Goal: Task Accomplishment & Management: Complete application form

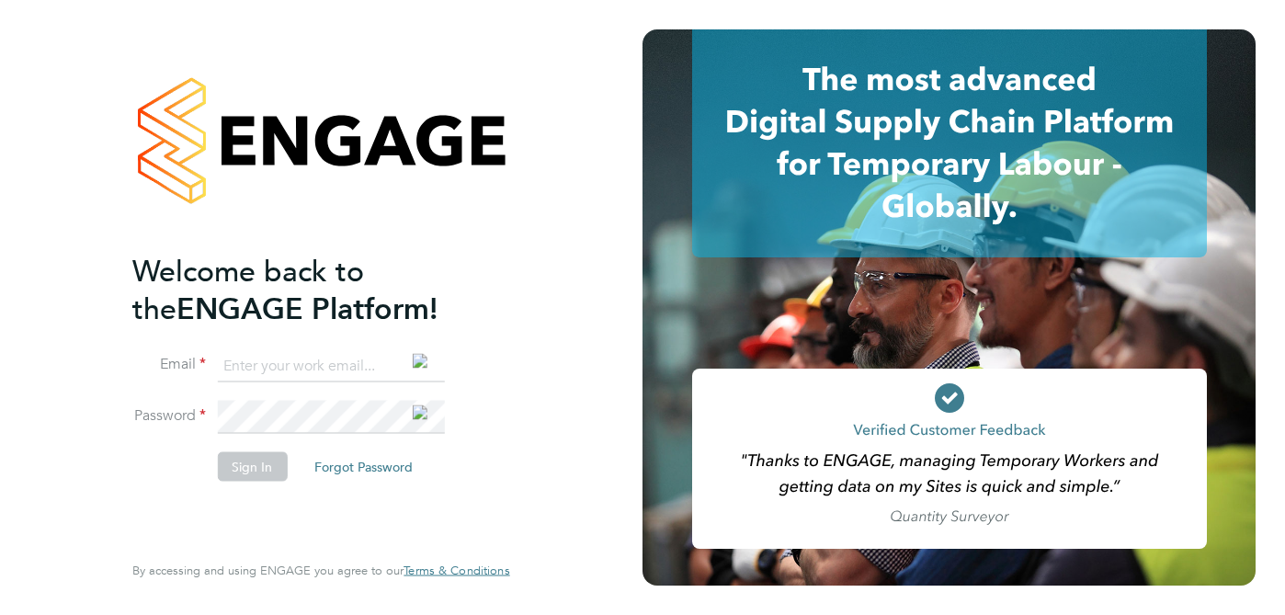
type input "carolynansellbn1@gmail.com"
click at [270, 468] on button "Sign In" at bounding box center [252, 466] width 70 height 29
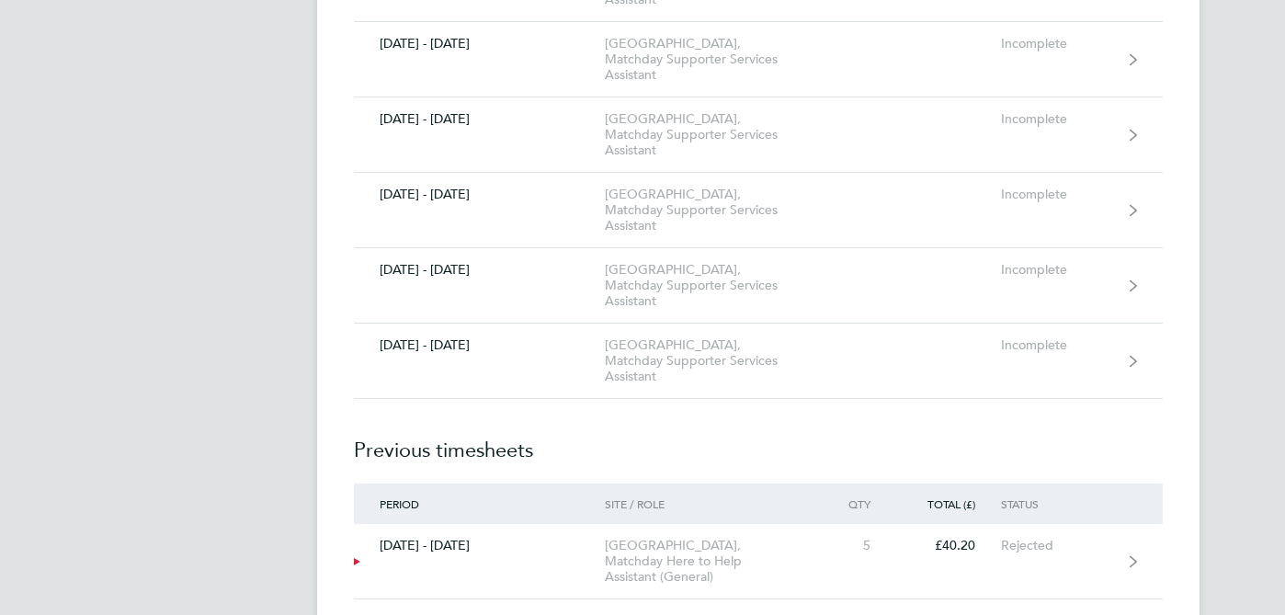
scroll to position [1552, 0]
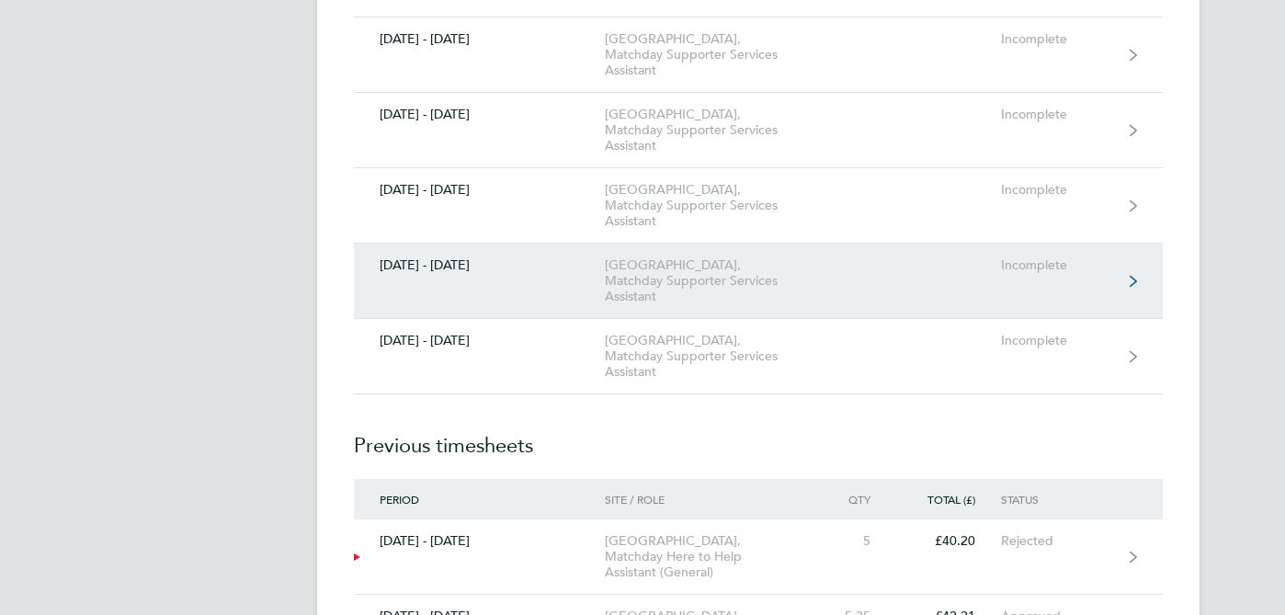
click at [800, 278] on div "[GEOGRAPHIC_DATA], Matchday Supporter Services Assistant" at bounding box center [710, 280] width 210 height 47
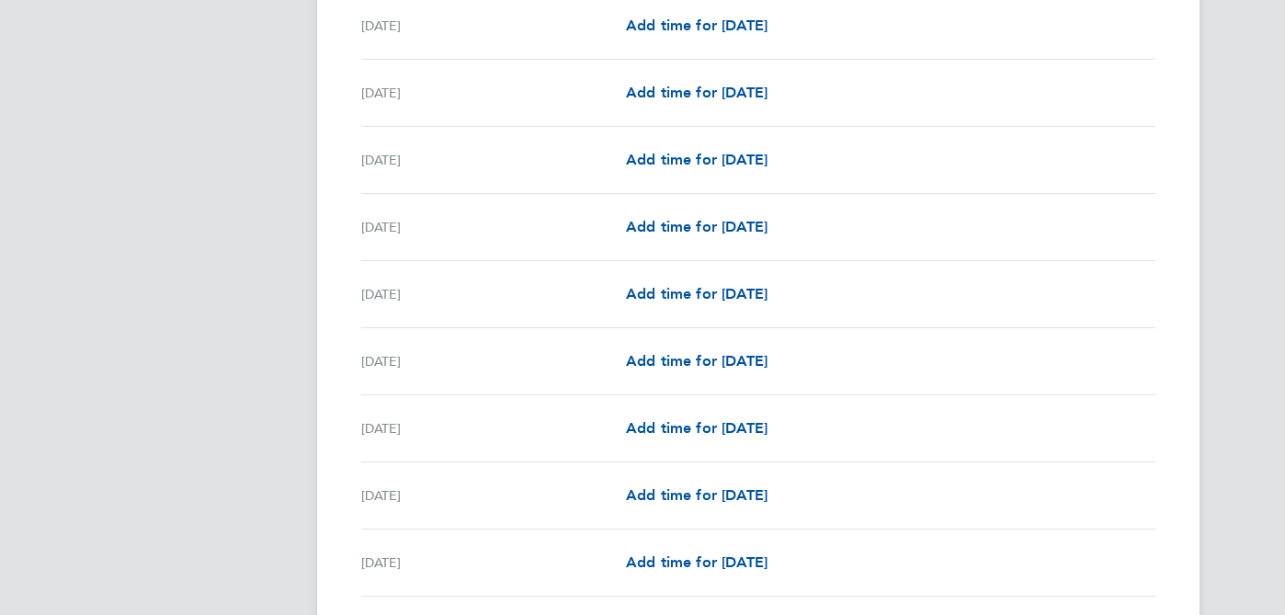
scroll to position [1072, 0]
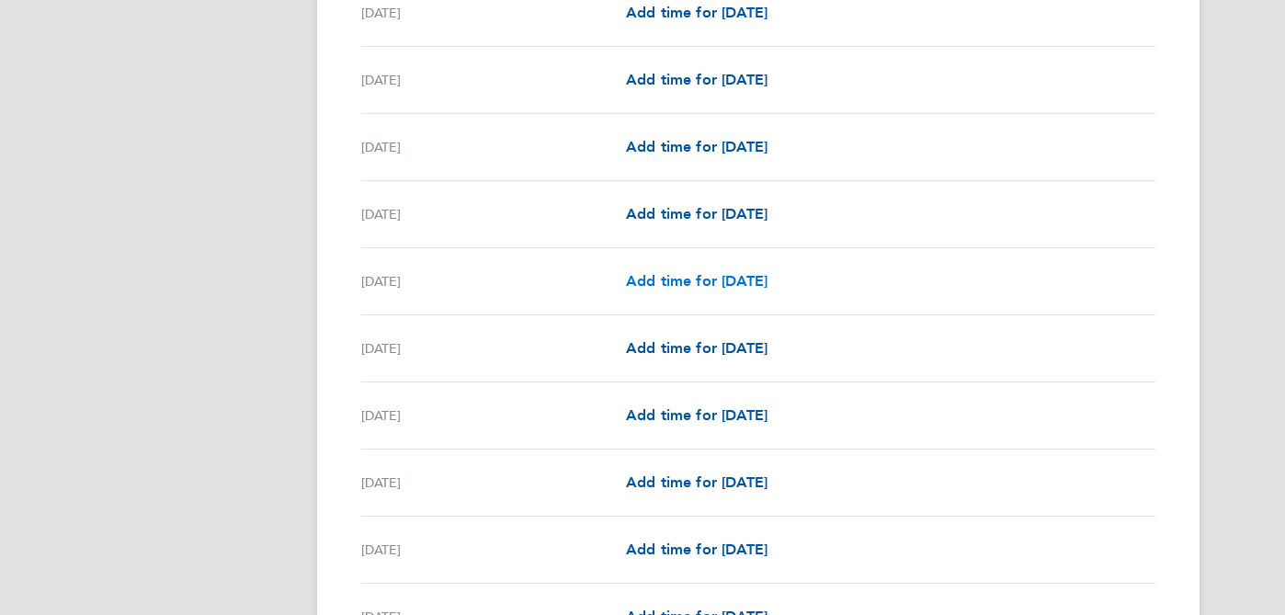
click at [742, 278] on span "Add time for [DATE]" at bounding box center [697, 280] width 142 height 17
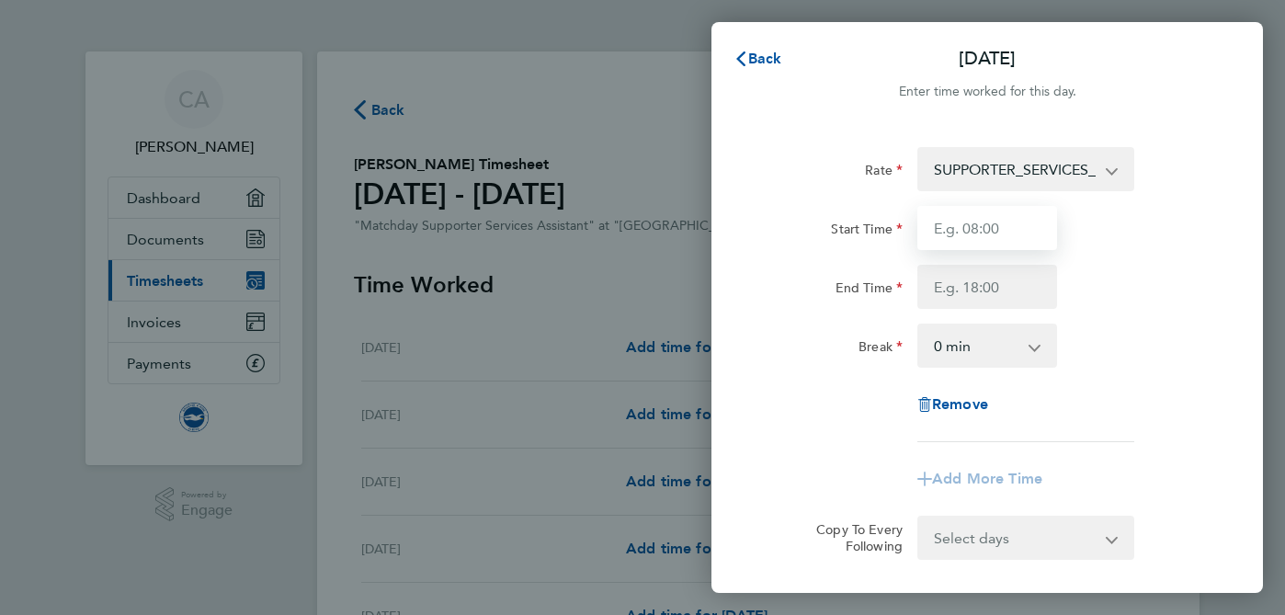
click at [1004, 222] on input "Start Time" at bounding box center [987, 228] width 140 height 44
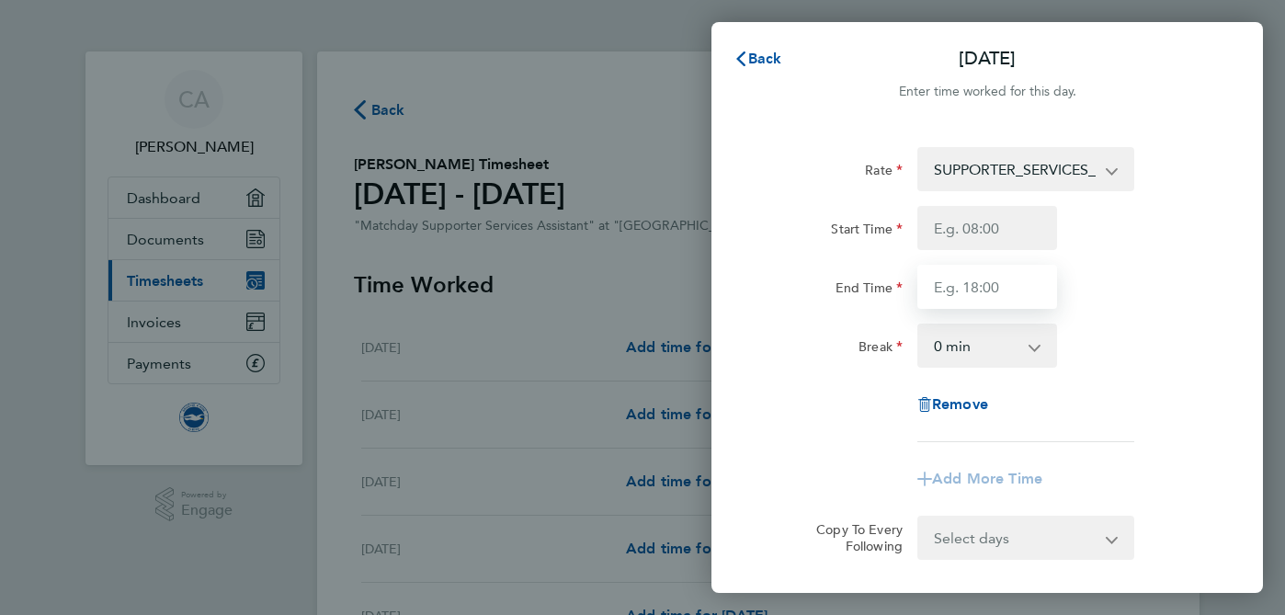
click at [987, 282] on input "End Time" at bounding box center [987, 287] width 140 height 44
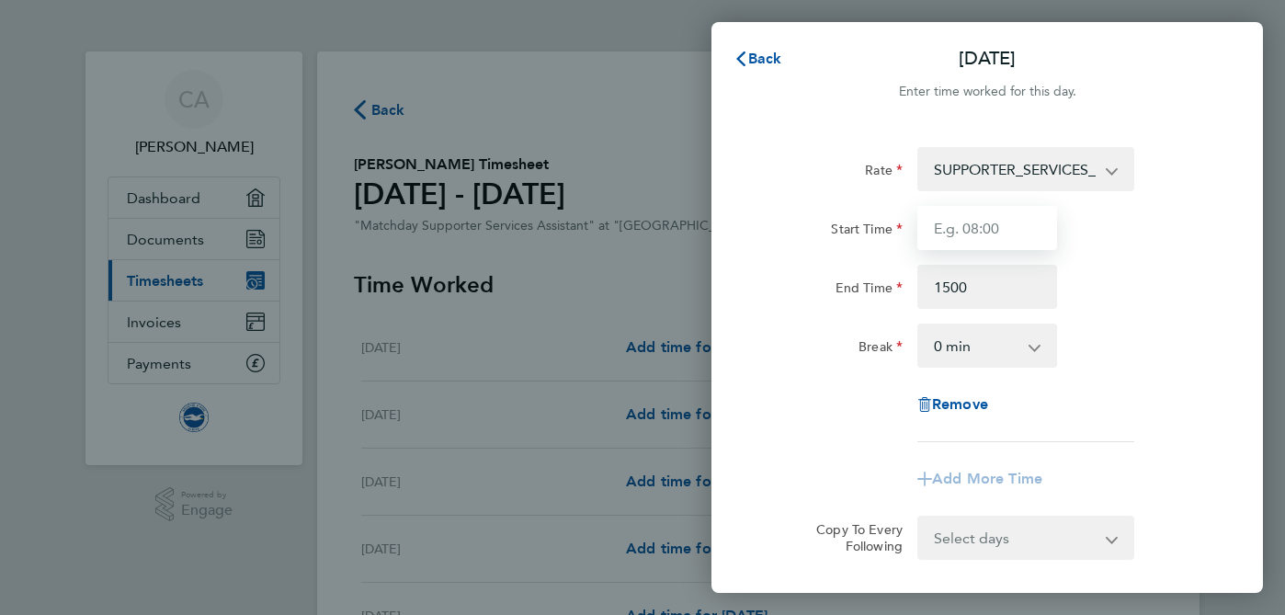
type input "15:00"
click at [947, 226] on input "Start Time" at bounding box center [987, 228] width 140 height 44
type input "12:30"
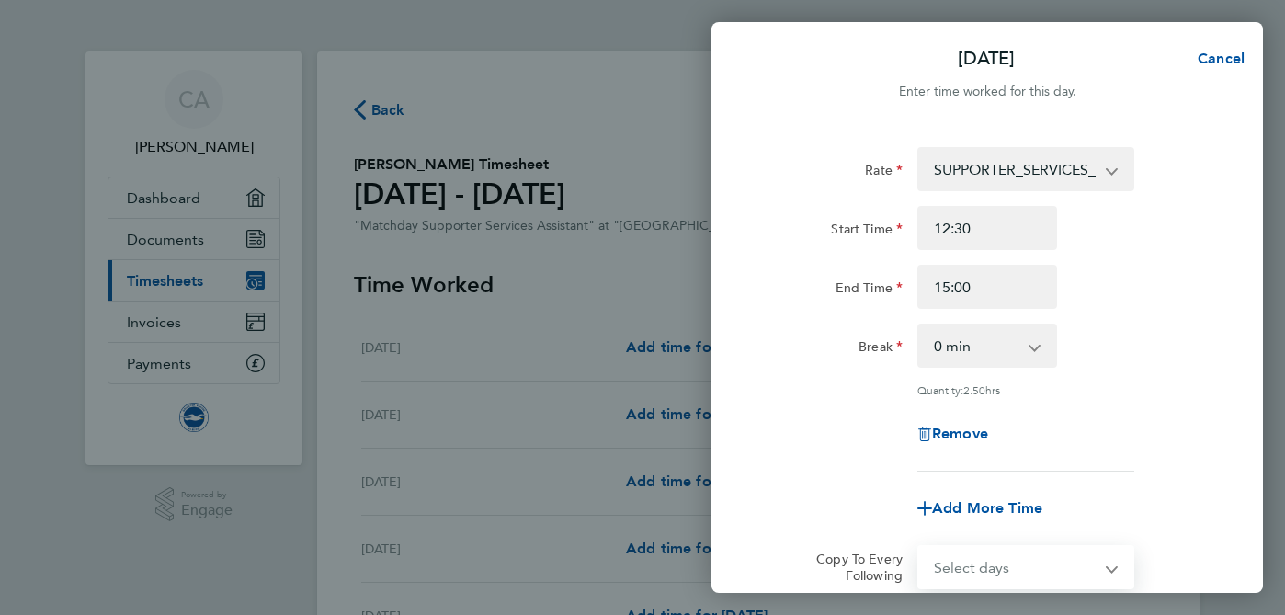
select select "DAY"
select select "[DATE]"
click at [1115, 565] on icon "Reset selection" at bounding box center [1112, 567] width 22 height 22
select select "0: null"
click at [1208, 446] on div "Remove" at bounding box center [986, 434] width 463 height 44
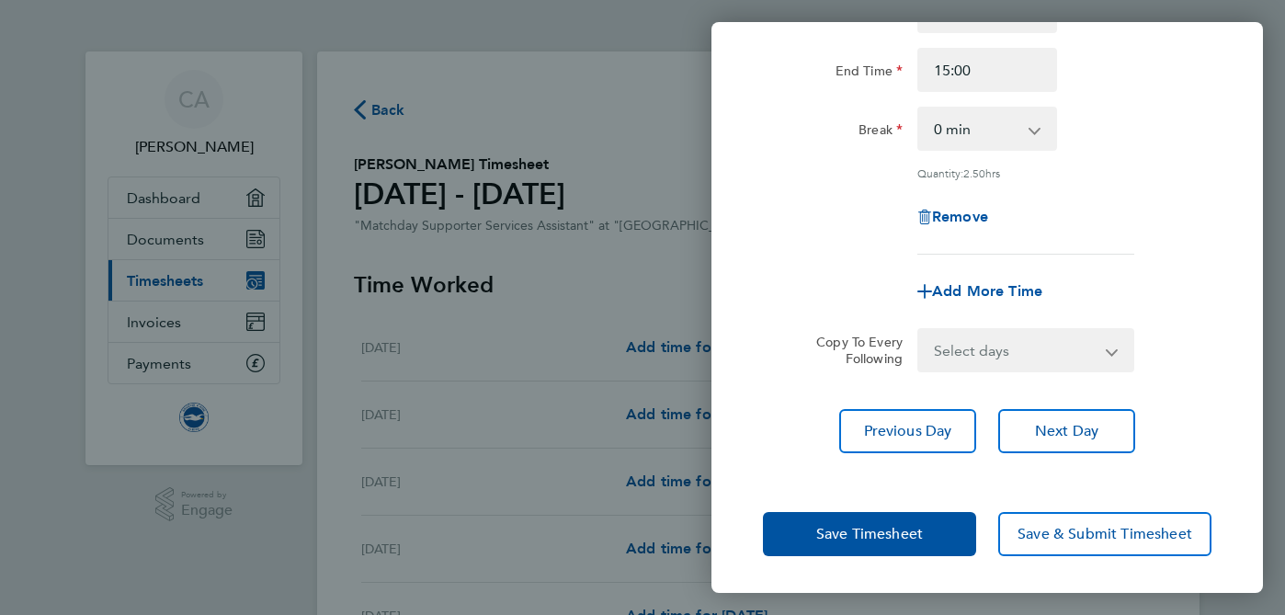
scroll to position [215, 0]
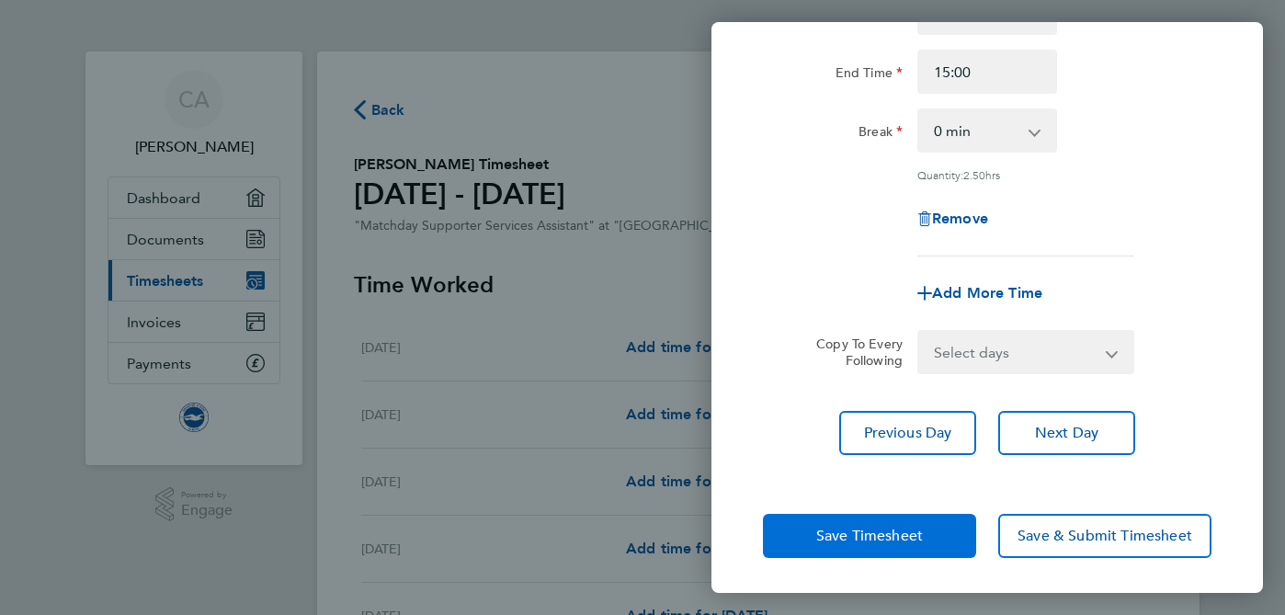
click at [878, 531] on span "Save Timesheet" at bounding box center [869, 536] width 107 height 18
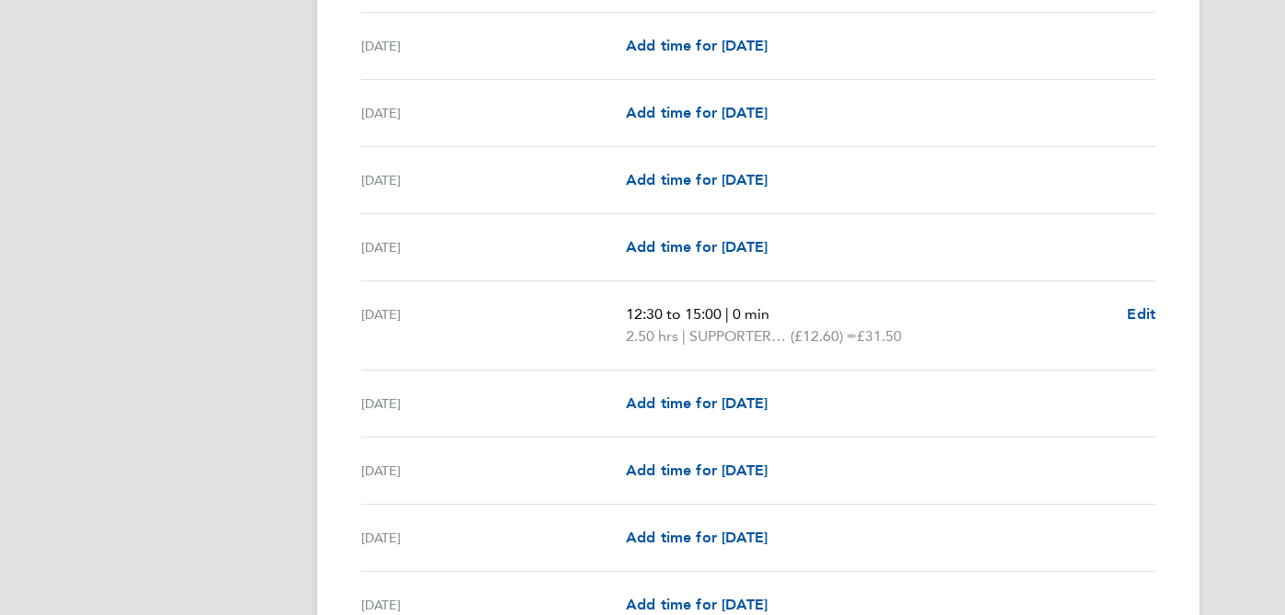
scroll to position [1238, 0]
click at [742, 332] on span "SUPPORTER_SERVICES_HOURS" at bounding box center [739, 335] width 101 height 22
click at [1139, 306] on span "Edit" at bounding box center [1141, 312] width 28 height 17
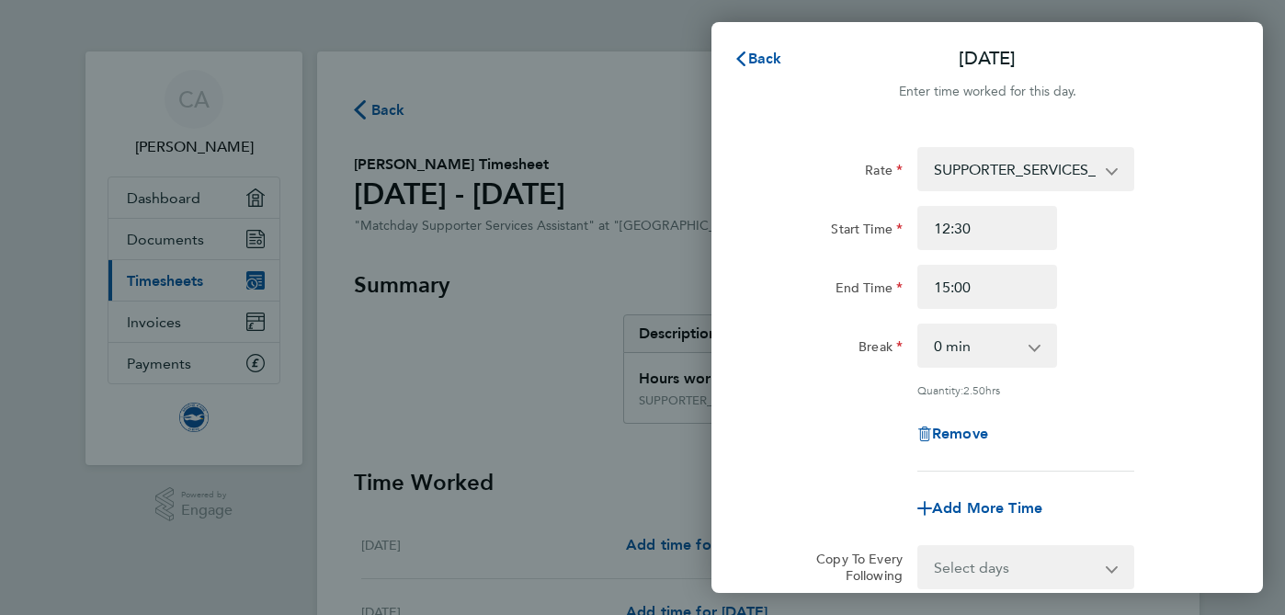
click at [1159, 367] on div "Break 0 min 15 min 30 min 45 min 60 min 75 min 90 min" at bounding box center [986, 345] width 463 height 44
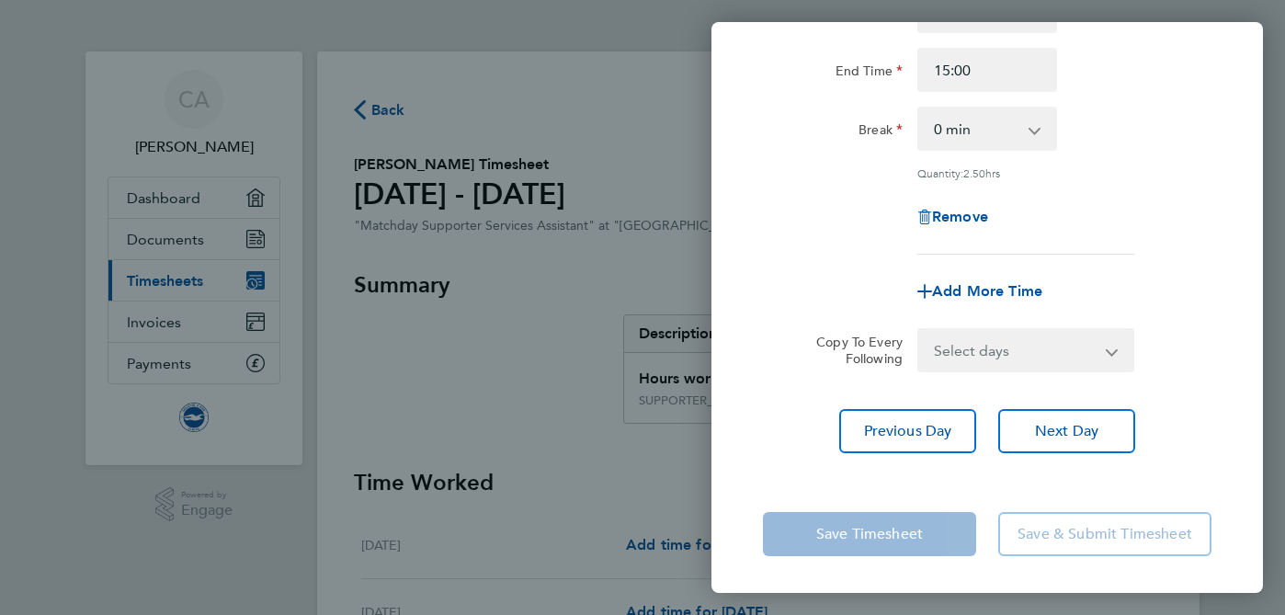
scroll to position [215, 0]
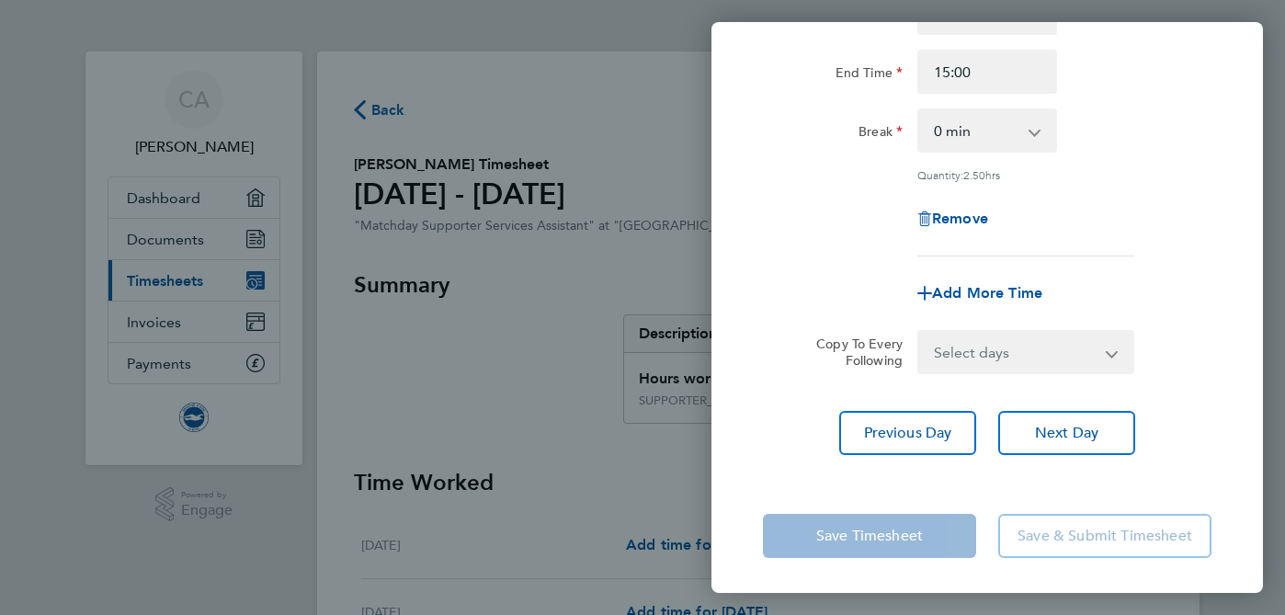
click at [1093, 541] on app-form-button "Save & Submit Timesheet" at bounding box center [1099, 536] width 224 height 44
click at [1149, 277] on div "Add More Time" at bounding box center [986, 293] width 463 height 44
click at [1185, 108] on div "Rate SUPPORTER_SERVICES_HOURS - 12.60 Start Time 12:30 End Time 15:00 Break 0 m…" at bounding box center [987, 94] width 448 height 324
click at [1192, 157] on div "Rate SUPPORTER_SERVICES_HOURS - 12.60 Start Time 12:30 End Time 15:00 Break 0 m…" at bounding box center [987, 94] width 448 height 324
click at [909, 529] on app-form-button "Save Timesheet" at bounding box center [875, 536] width 224 height 44
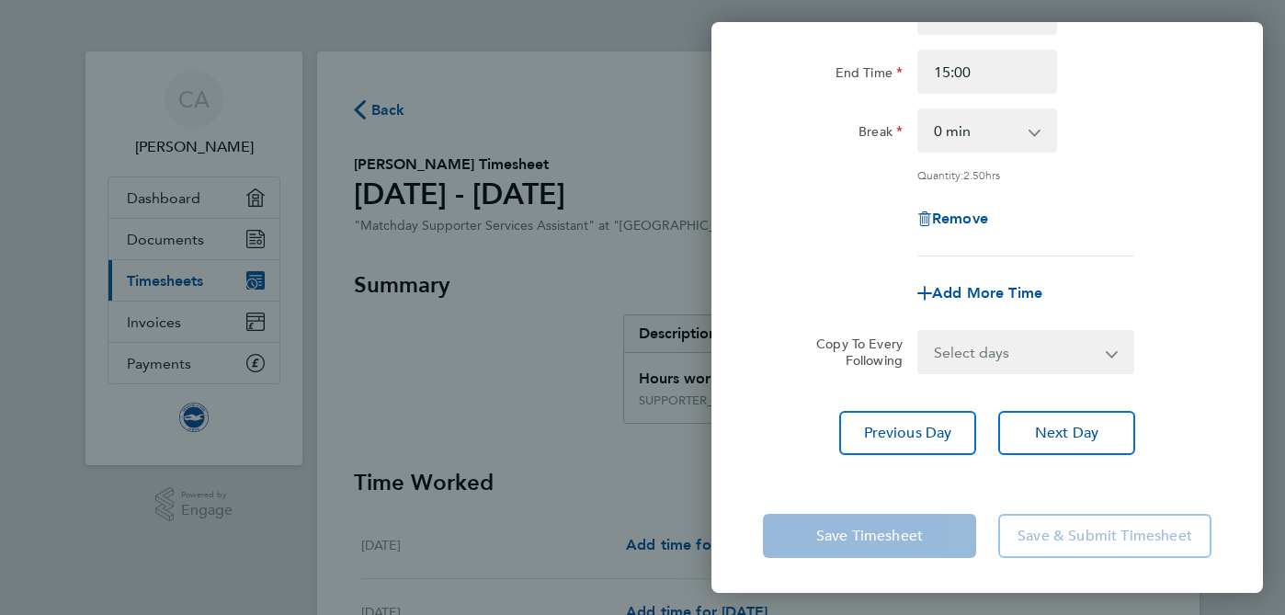
click at [1066, 536] on app-form-button "Save & Submit Timesheet" at bounding box center [1099, 536] width 224 height 44
click at [1239, 320] on div "Rate SUPPORTER_SERVICES_HOURS - 12.60 Start Time 12:30 End Time 15:00 Break 0 m…" at bounding box center [986, 193] width 551 height 567
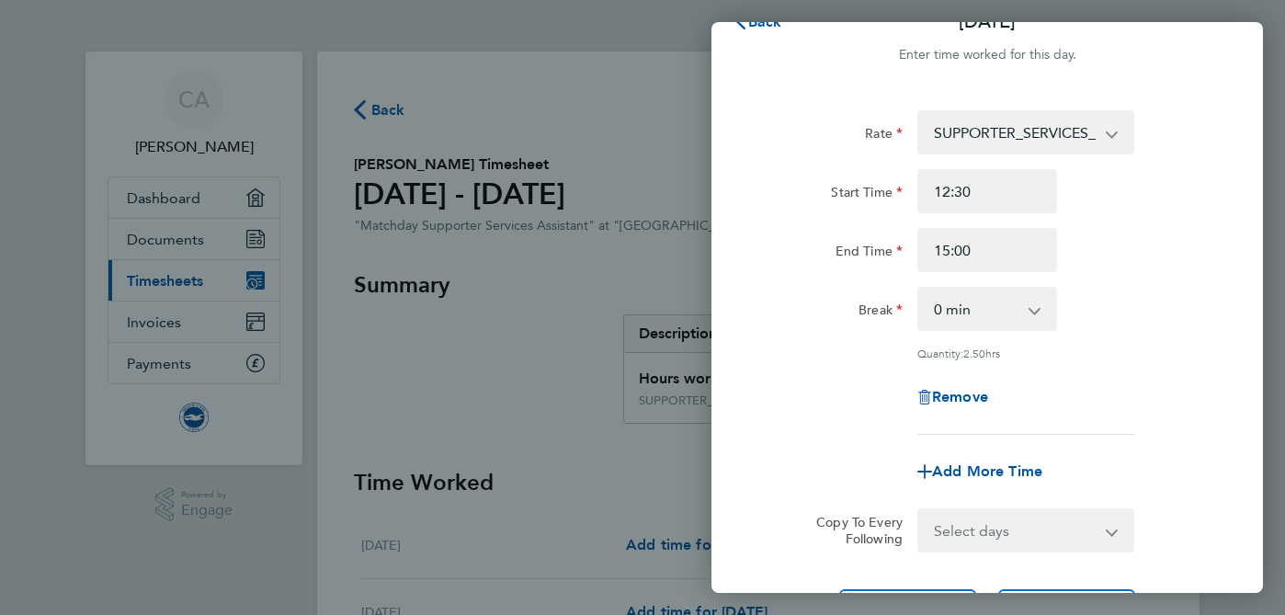
scroll to position [31, 0]
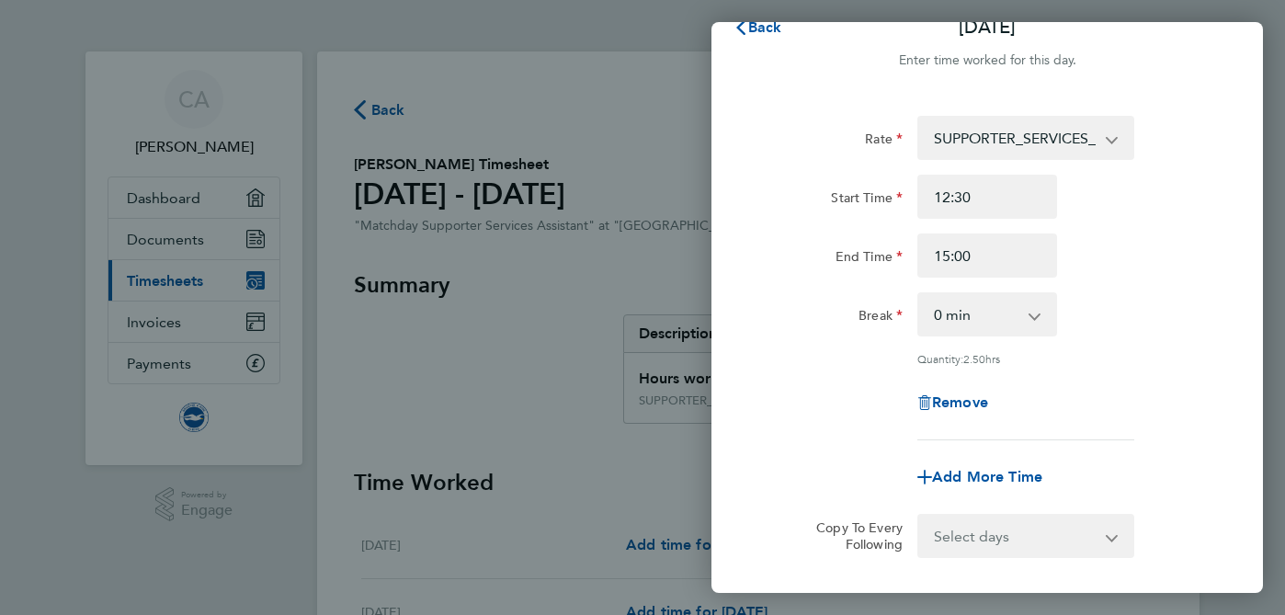
drag, startPoint x: 1039, startPoint y: 144, endPoint x: 1093, endPoint y: 220, distance: 92.3
click at [1202, 318] on div "Rate SUPPORTER_SERVICES_HOURS - 12.60 Start Time 12:30 End Time 15:00 Break 0 m…" at bounding box center [987, 278] width 448 height 324
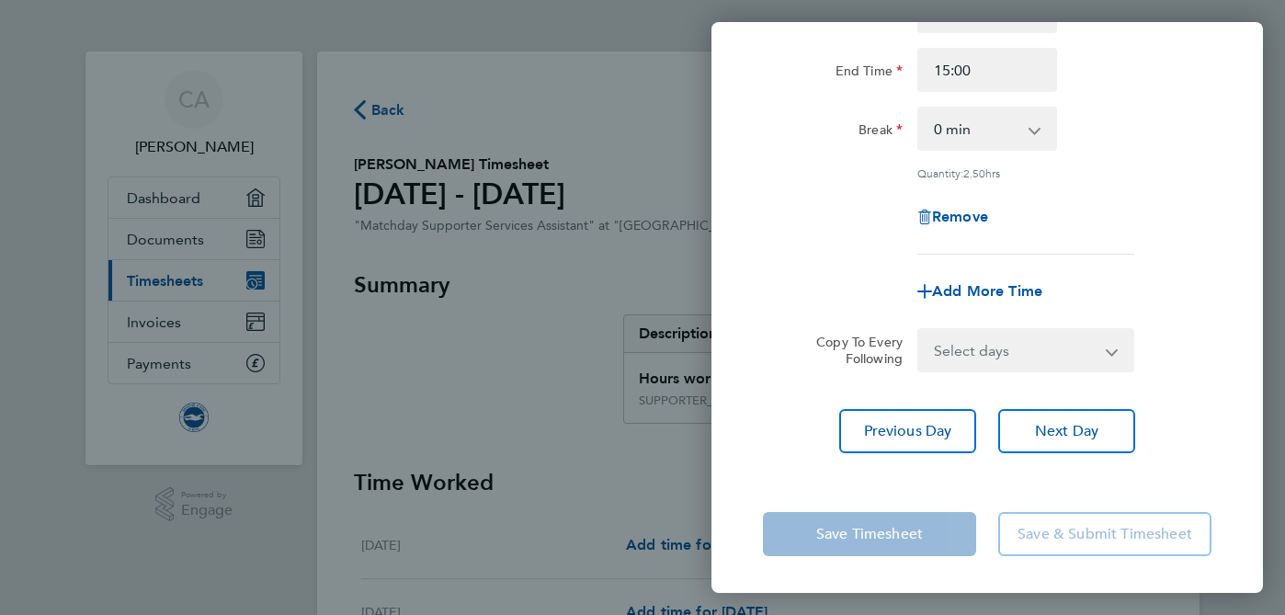
scroll to position [215, 0]
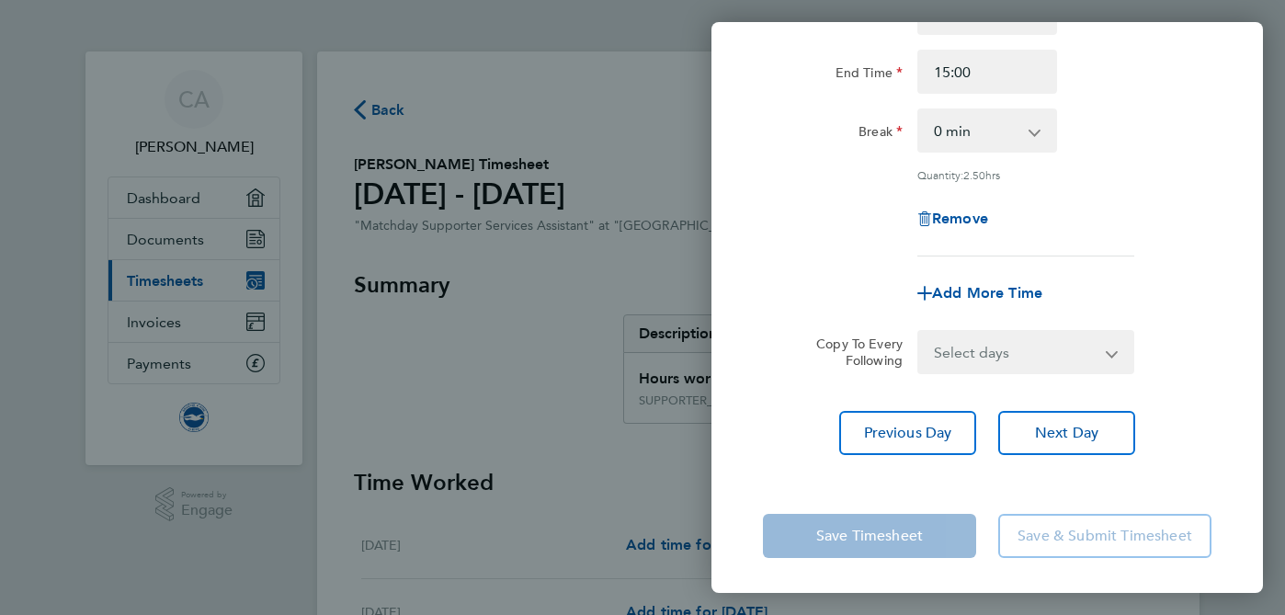
click at [639, 136] on div "Back [DATE] Enter time worked for this day. Rate SUPPORTER_SERVICES_HOURS - 12.…" at bounding box center [642, 307] width 1285 height 615
click at [1197, 121] on div "Break 0 min 15 min 30 min 45 min 60 min 75 min 90 min" at bounding box center [986, 130] width 463 height 44
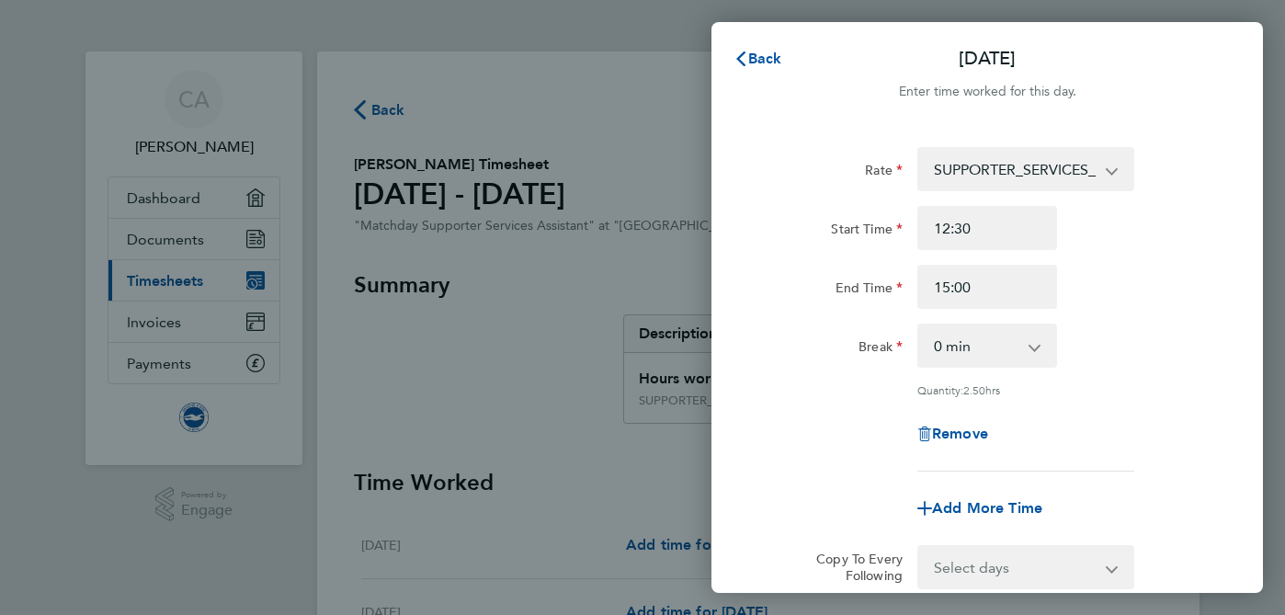
scroll to position [0, 0]
click at [756, 55] on span "Back" at bounding box center [765, 58] width 34 height 17
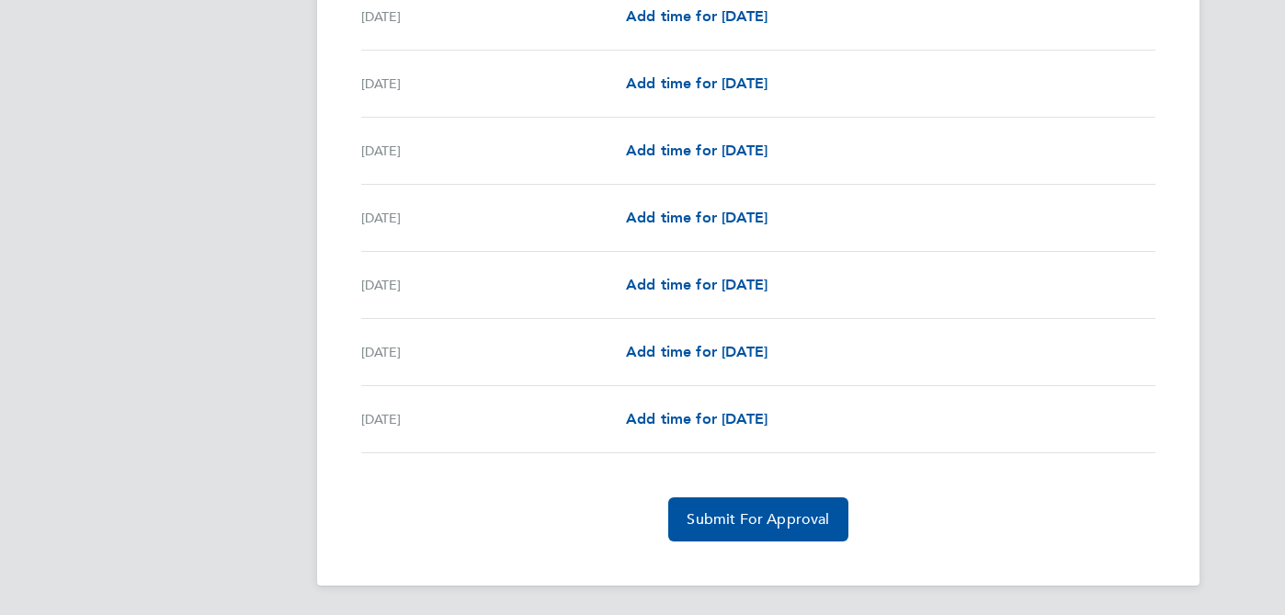
scroll to position [2160, 0]
click at [732, 529] on button "Submit For Approval" at bounding box center [757, 519] width 179 height 44
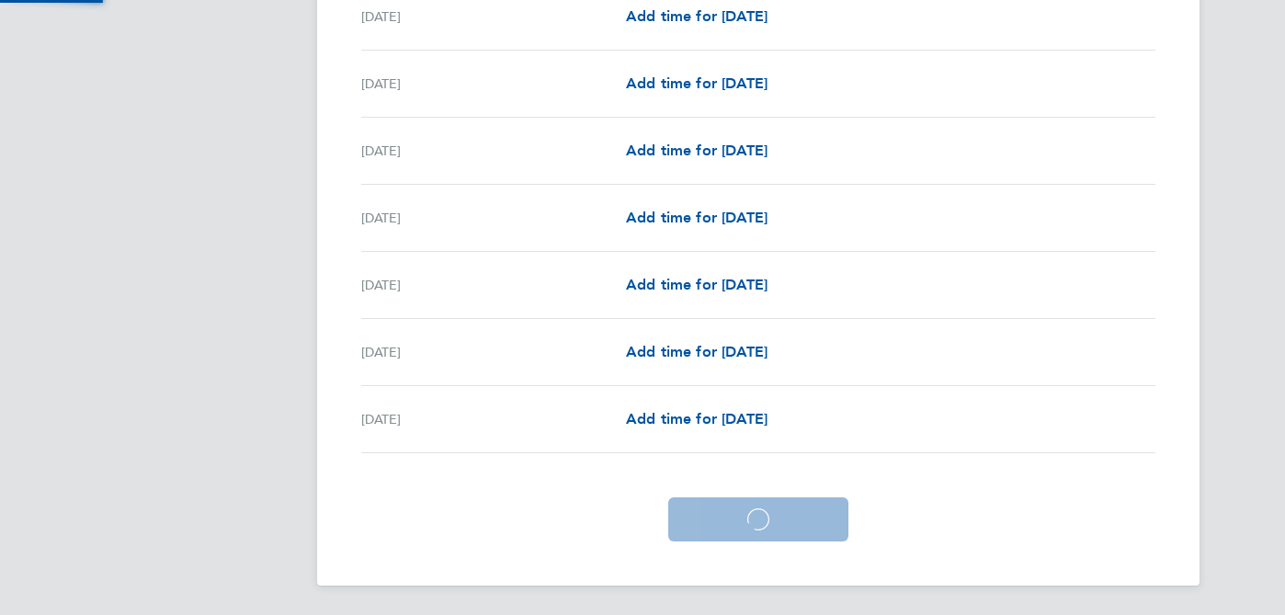
scroll to position [2072, 0]
